Goal: Information Seeking & Learning: Learn about a topic

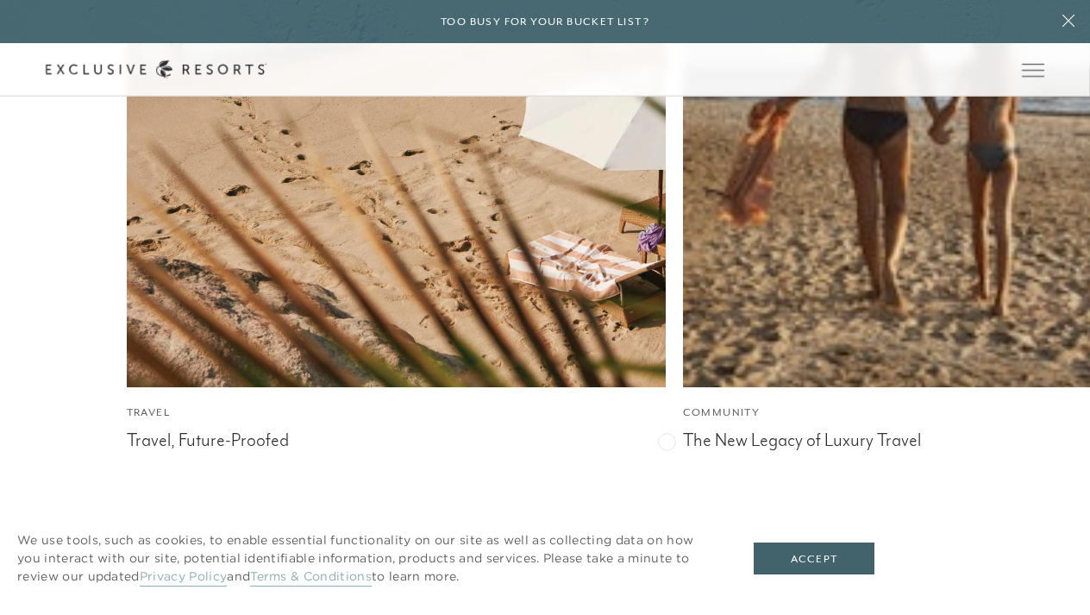
scroll to position [6840, 0]
click at [851, 561] on button "Accept" at bounding box center [814, 558] width 121 height 33
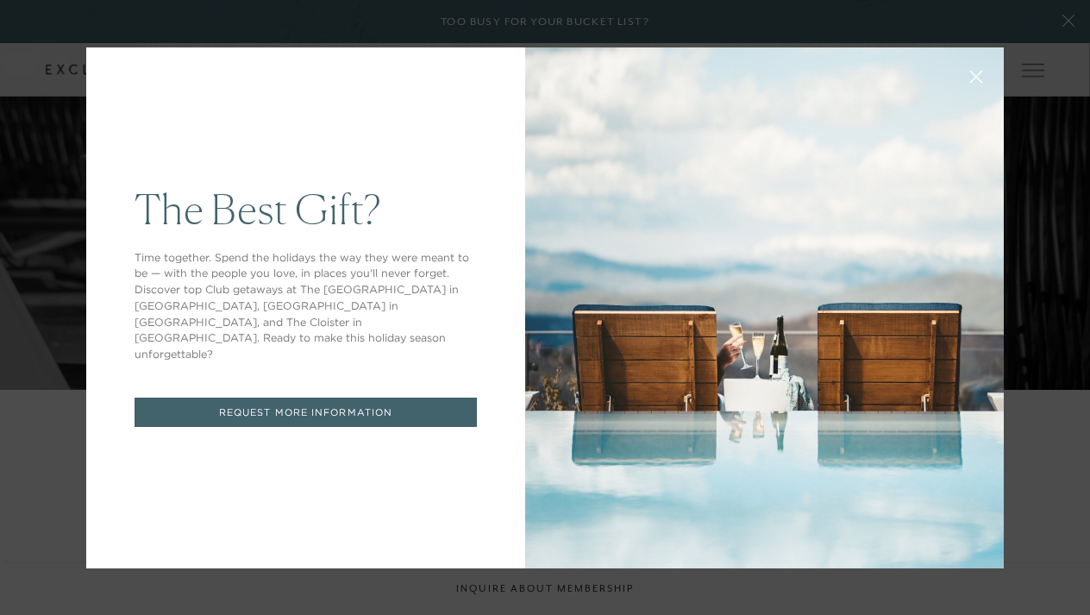
click at [978, 70] on icon at bounding box center [976, 76] width 13 height 13
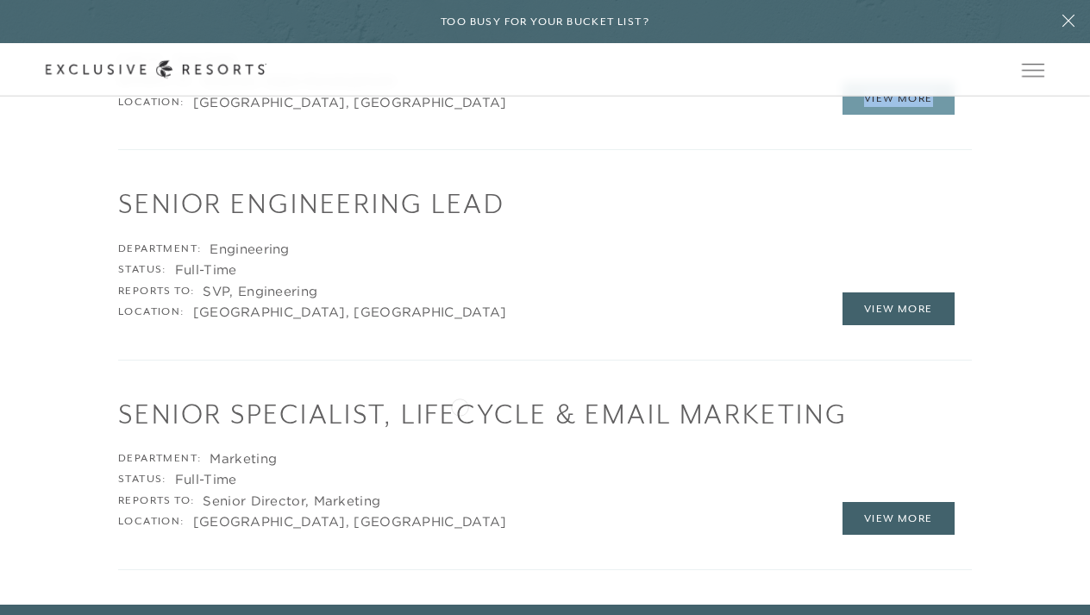
scroll to position [3019, 0]
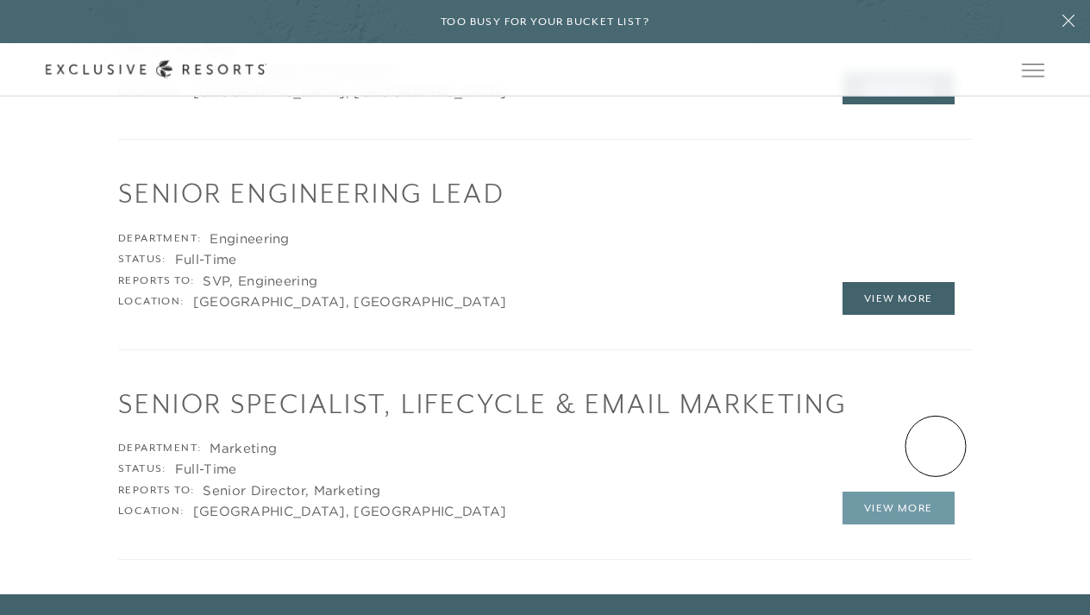
click at [935, 491] on link "View More" at bounding box center [898, 507] width 112 height 33
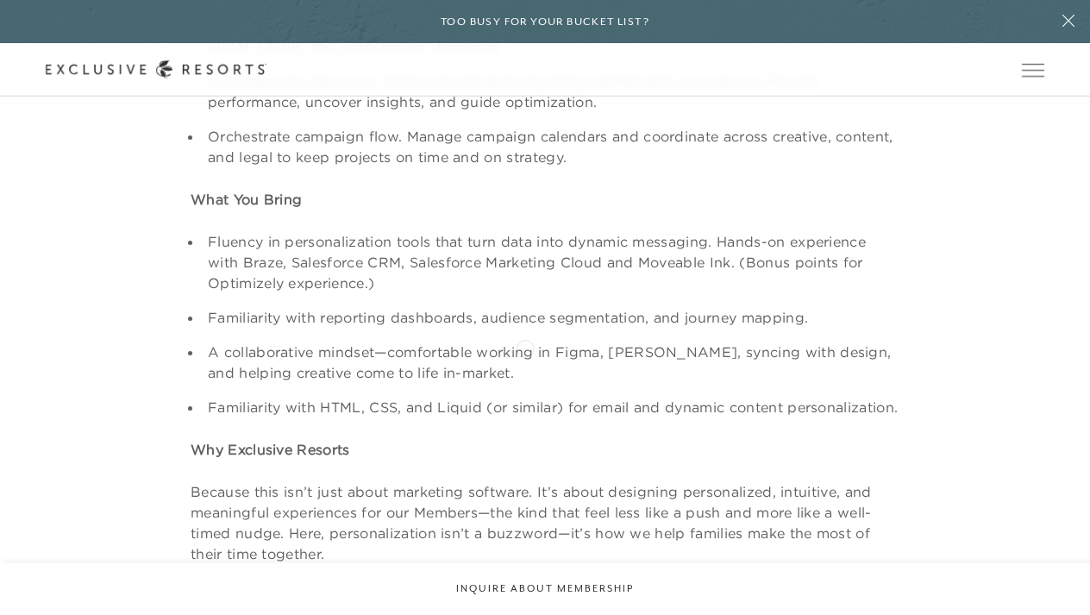
scroll to position [1287, 0]
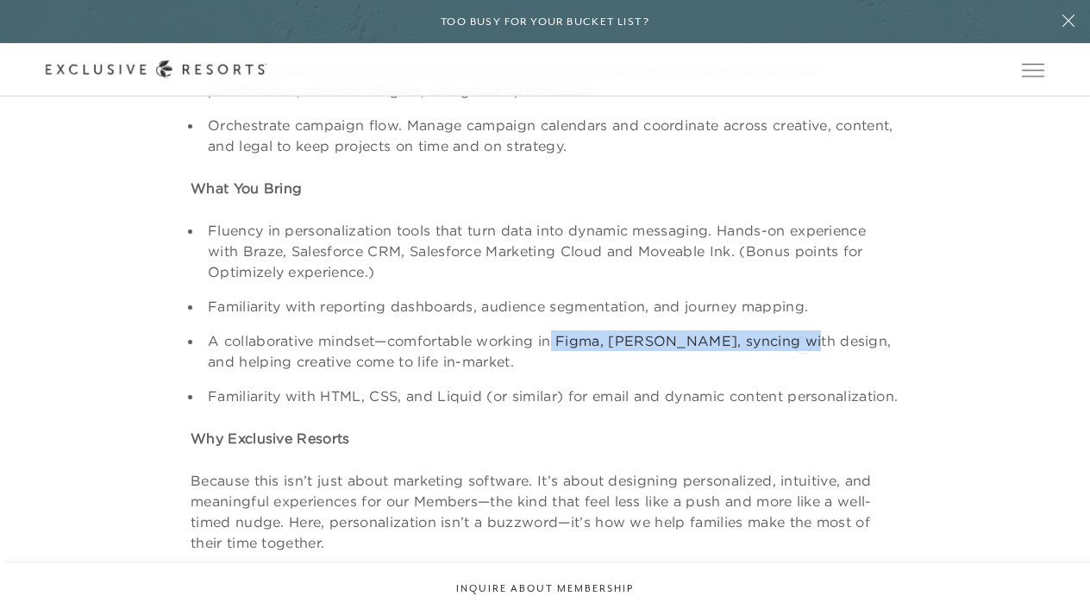
drag, startPoint x: 553, startPoint y: 334, endPoint x: 795, endPoint y: 340, distance: 242.3
click at [797, 340] on li "A collaborative mindset—comfortable working in Figma, Asana, syncing with desig…" at bounding box center [551, 350] width 697 height 41
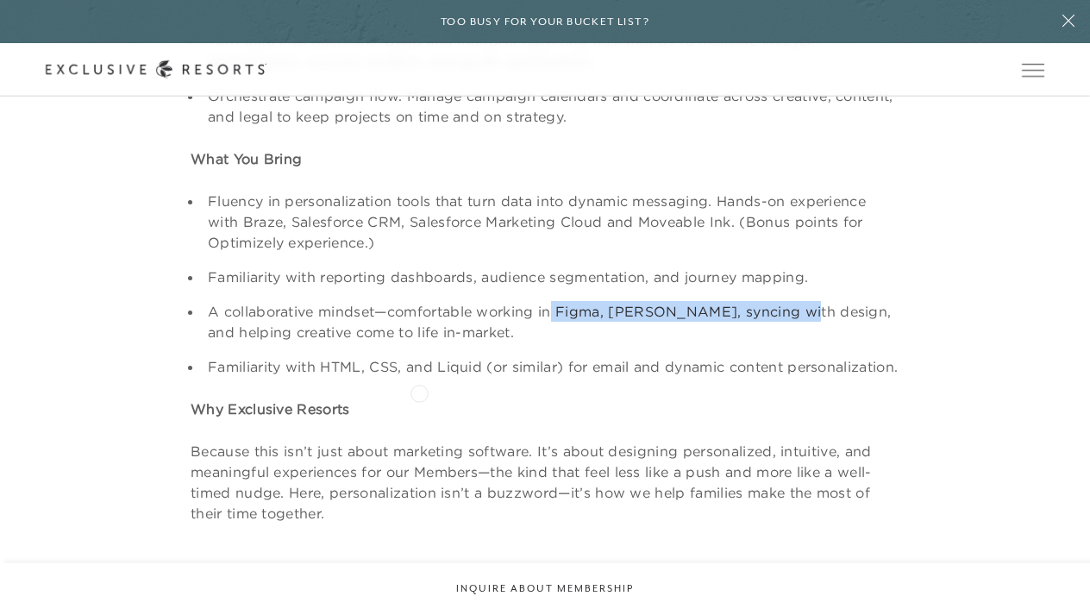
scroll to position [1318, 0]
click at [419, 375] on li "Familiarity with HTML, CSS, and Liquid (or similar) for email and dynamic conte…" at bounding box center [551, 364] width 697 height 21
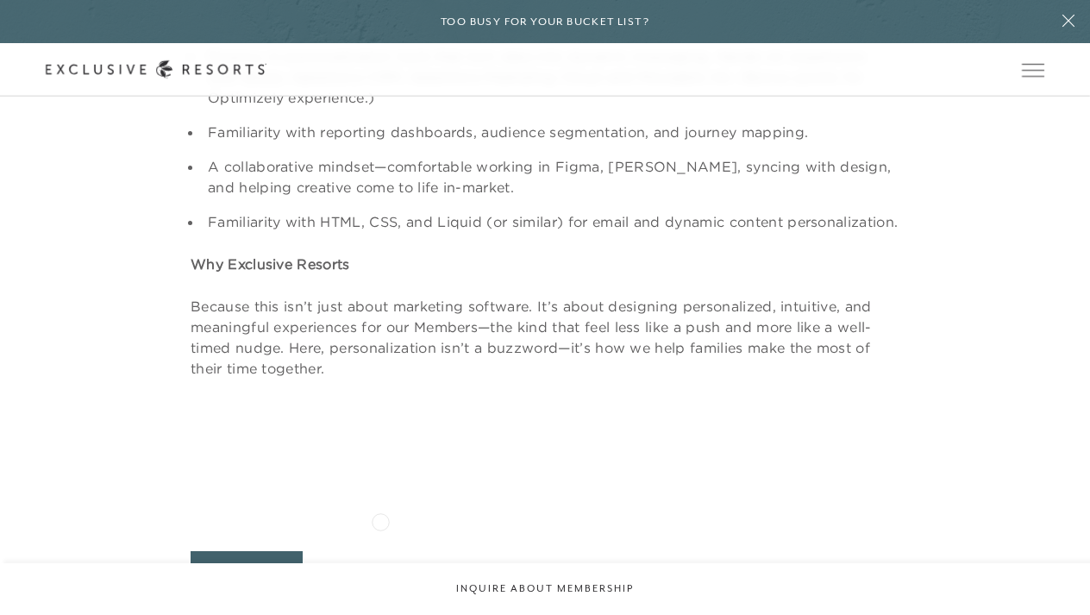
scroll to position [1464, 0]
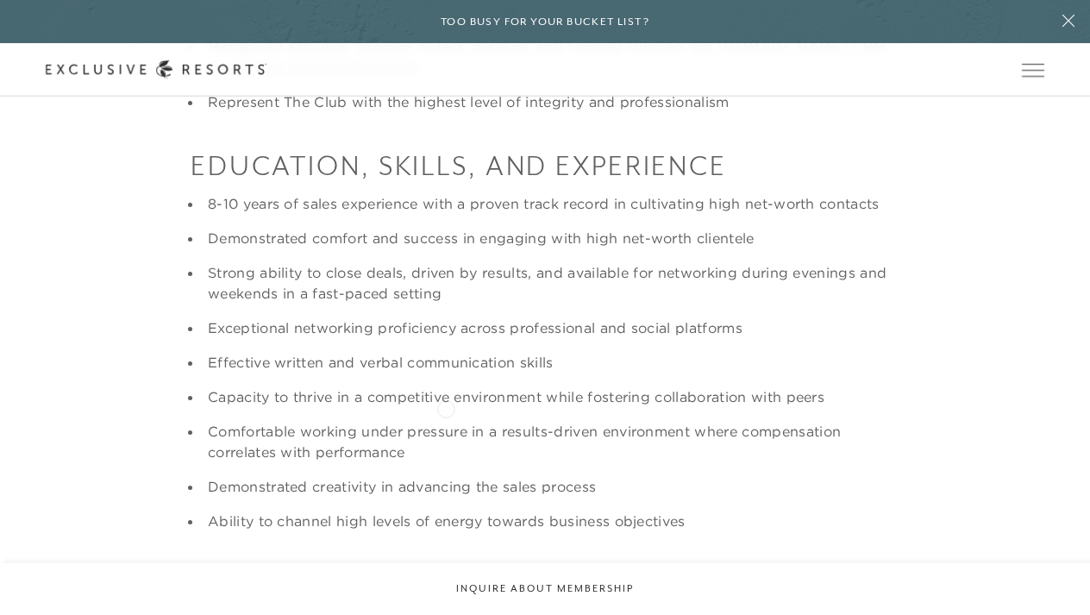
scroll to position [1405, 0]
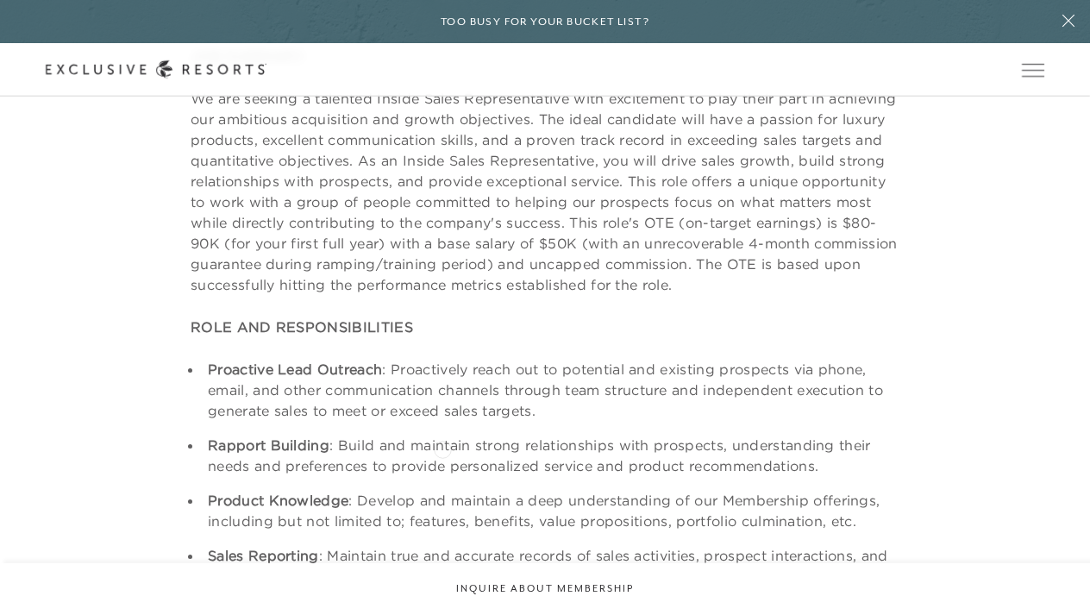
scroll to position [534, 0]
